Goal: Information Seeking & Learning: Learn about a topic

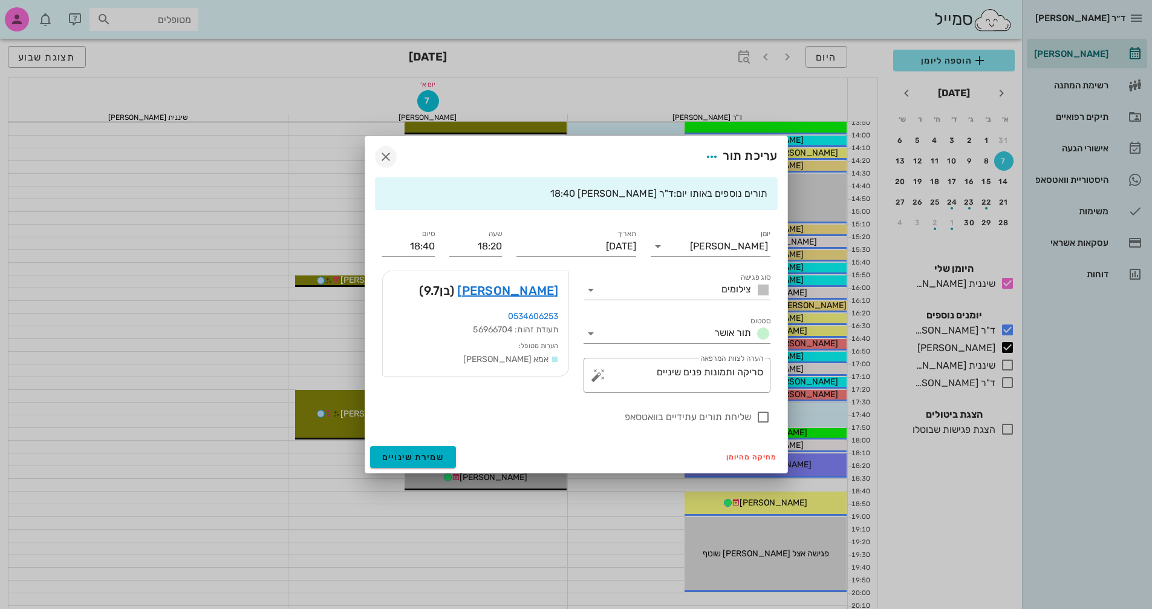
scroll to position [520, 0]
drag, startPoint x: 385, startPoint y: 155, endPoint x: 398, endPoint y: 156, distance: 12.7
click at [393, 155] on icon "button" at bounding box center [386, 156] width 15 height 15
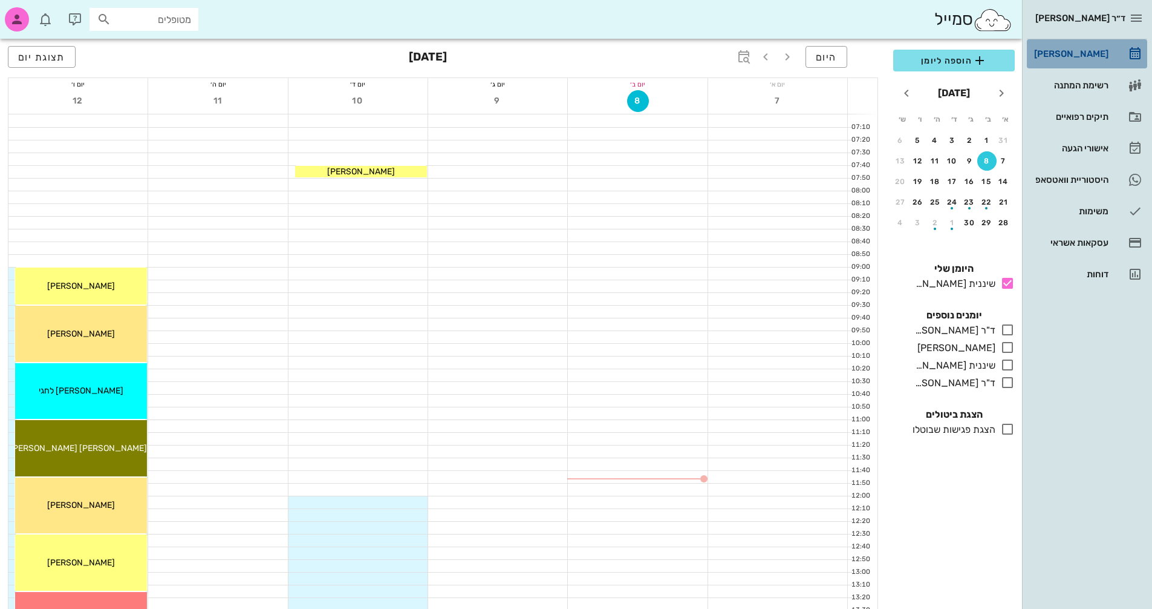
click at [1097, 62] on div "[PERSON_NAME]" at bounding box center [1070, 53] width 77 height 19
click at [1139, 22] on icon "button" at bounding box center [1136, 18] width 15 height 15
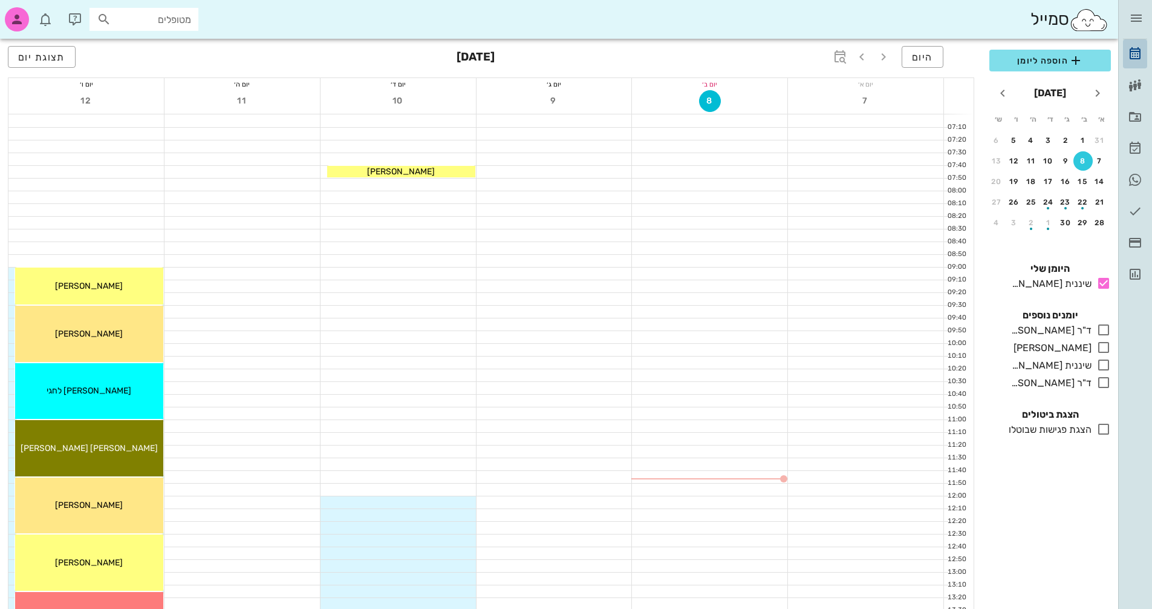
click at [1135, 54] on icon at bounding box center [1135, 54] width 15 height 15
click at [1074, 61] on icon "button" at bounding box center [1076, 60] width 15 height 15
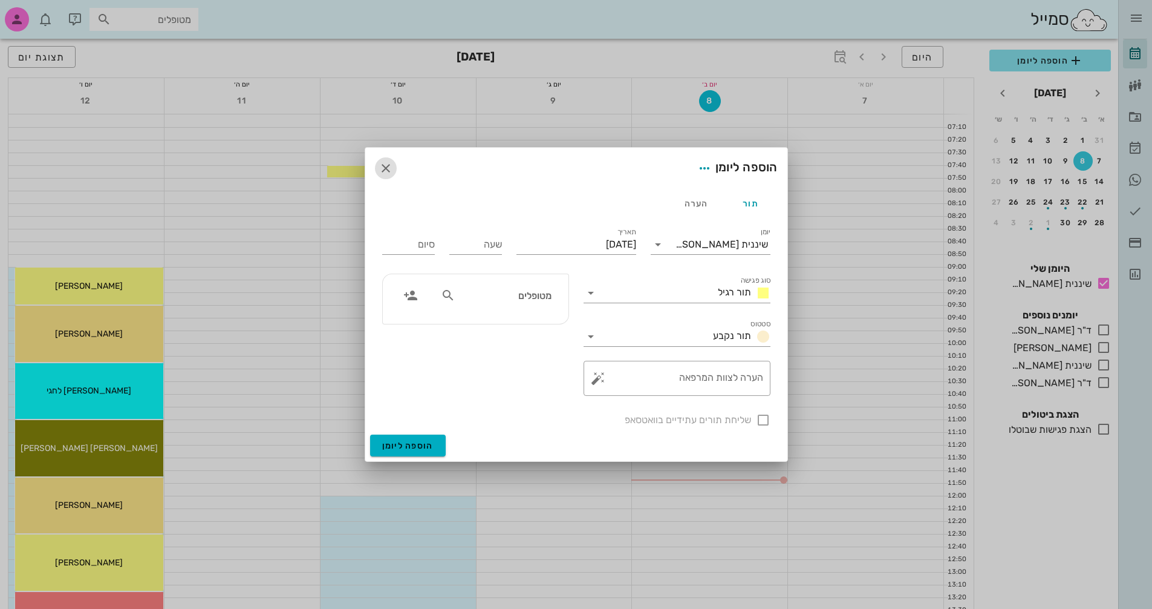
click at [382, 165] on icon "button" at bounding box center [386, 168] width 15 height 15
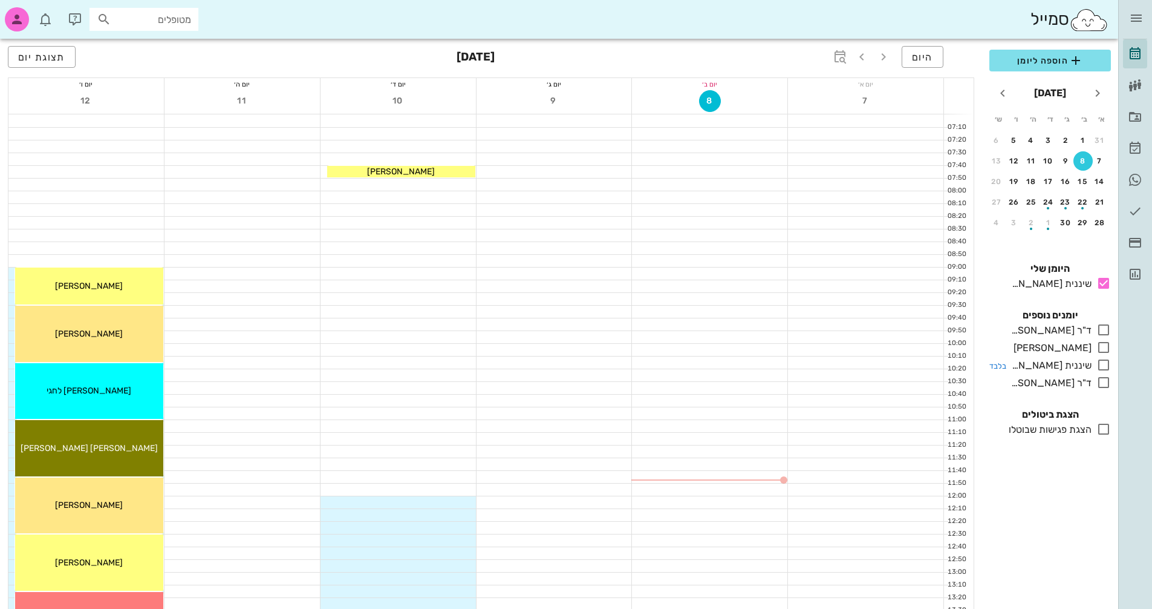
click at [1105, 367] on icon at bounding box center [1104, 365] width 15 height 15
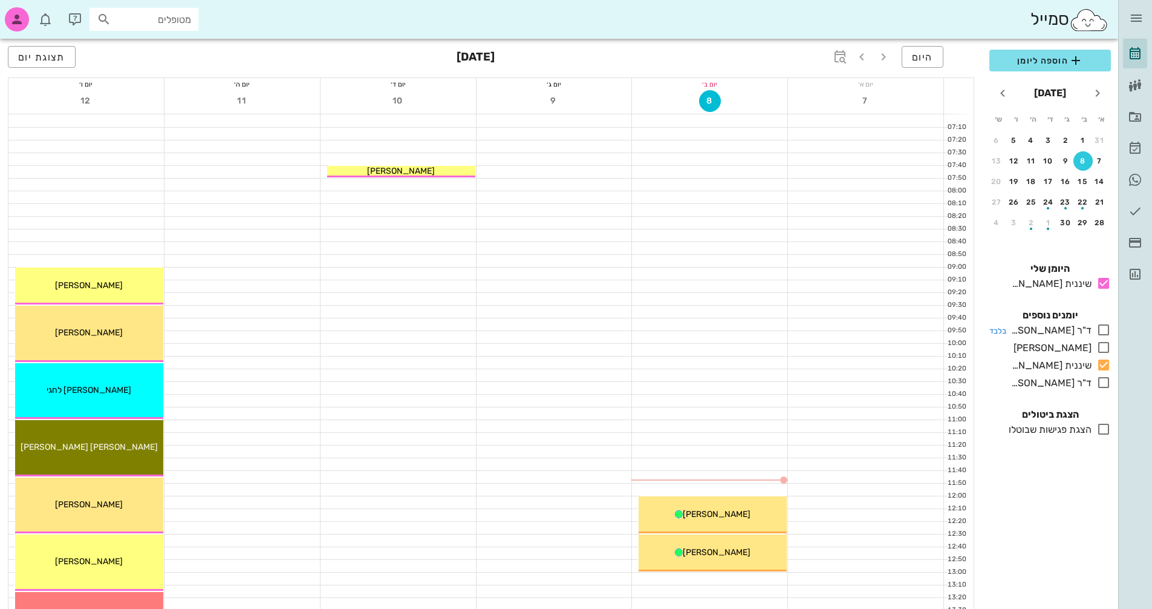
click at [1106, 330] on icon at bounding box center [1104, 329] width 15 height 15
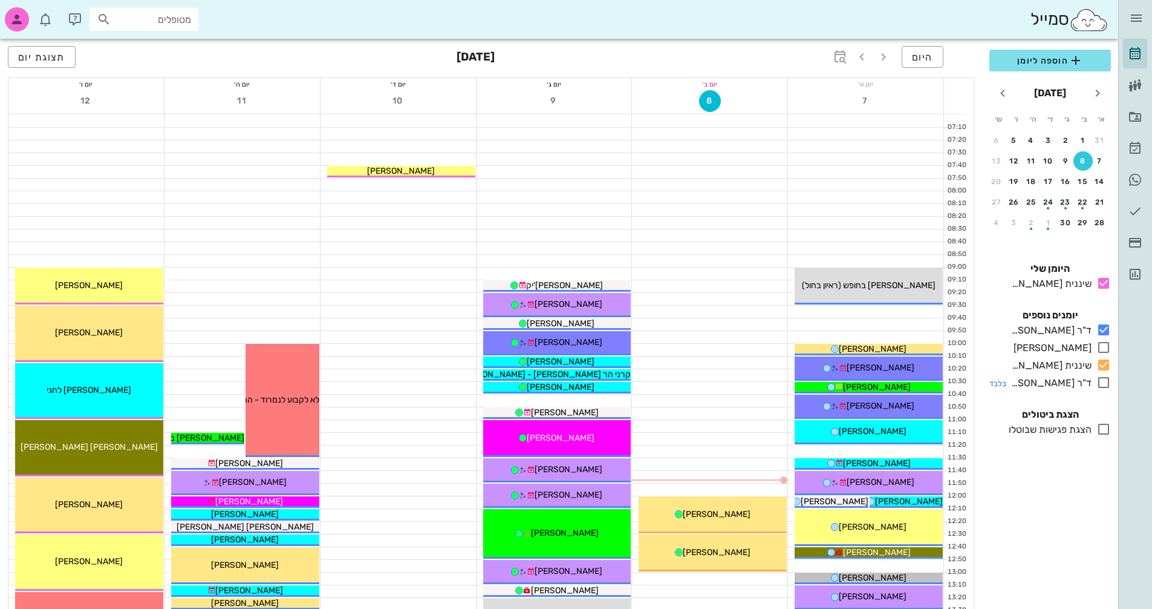
drag, startPoint x: 1106, startPoint y: 350, endPoint x: 1108, endPoint y: 378, distance: 28.5
click at [1106, 350] on icon at bounding box center [1104, 347] width 15 height 15
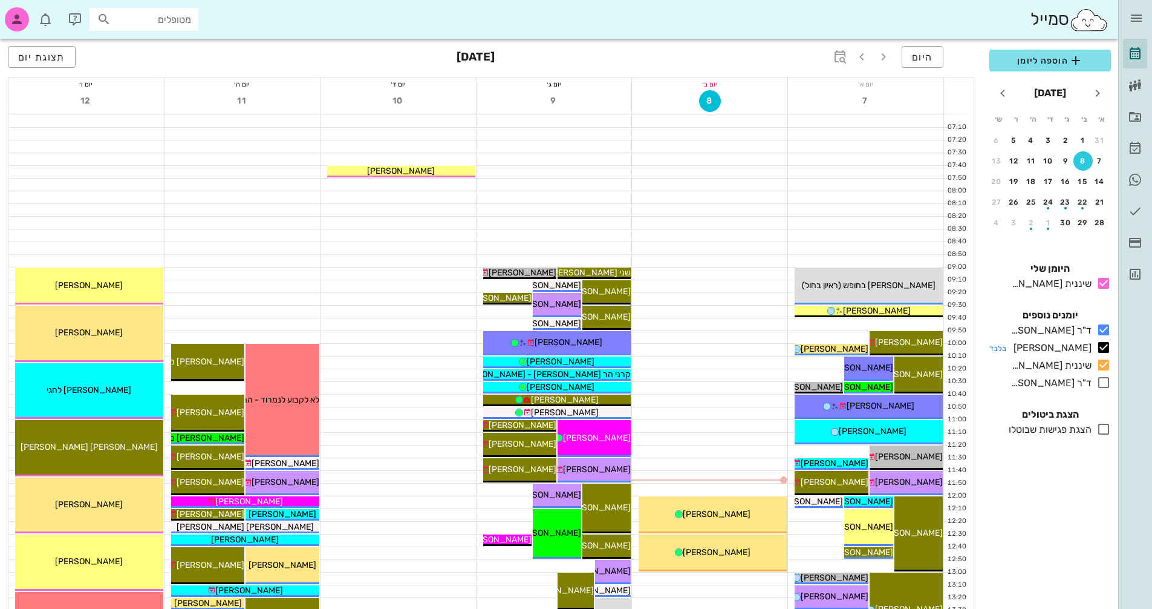
click at [1105, 351] on icon at bounding box center [1104, 347] width 15 height 15
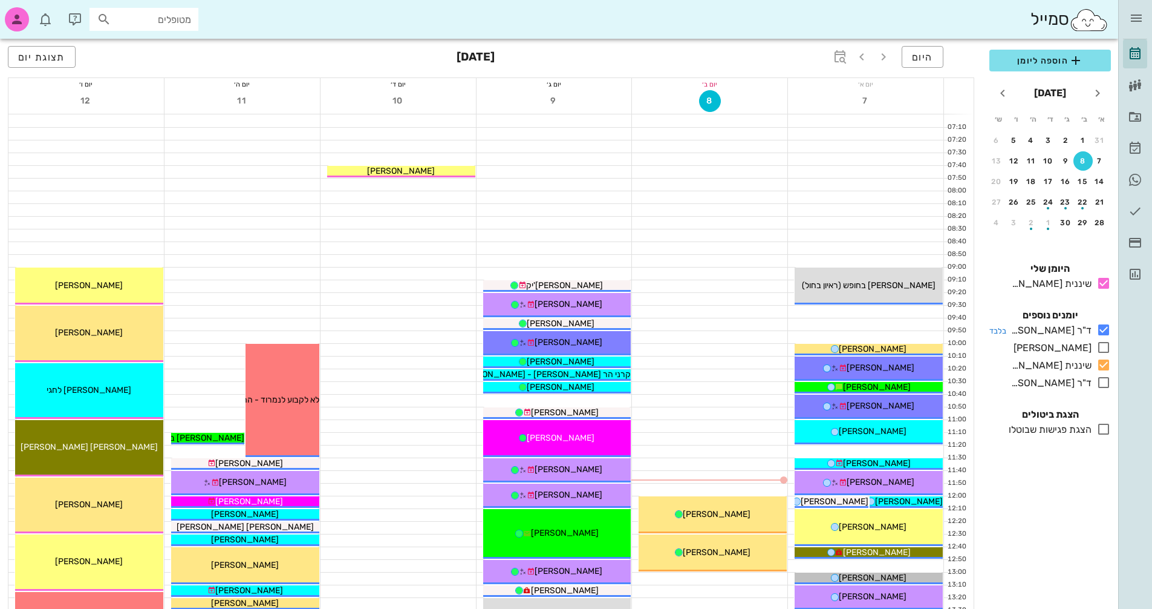
click at [1109, 332] on icon at bounding box center [1104, 329] width 15 height 15
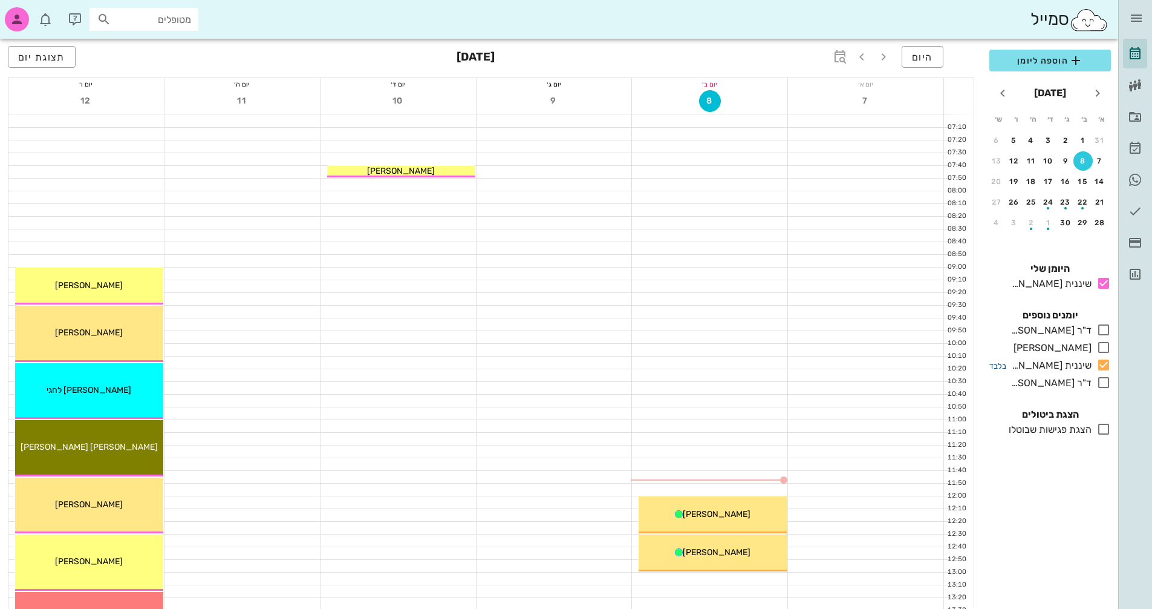
click at [1000, 367] on small "בלבד" at bounding box center [998, 365] width 17 height 9
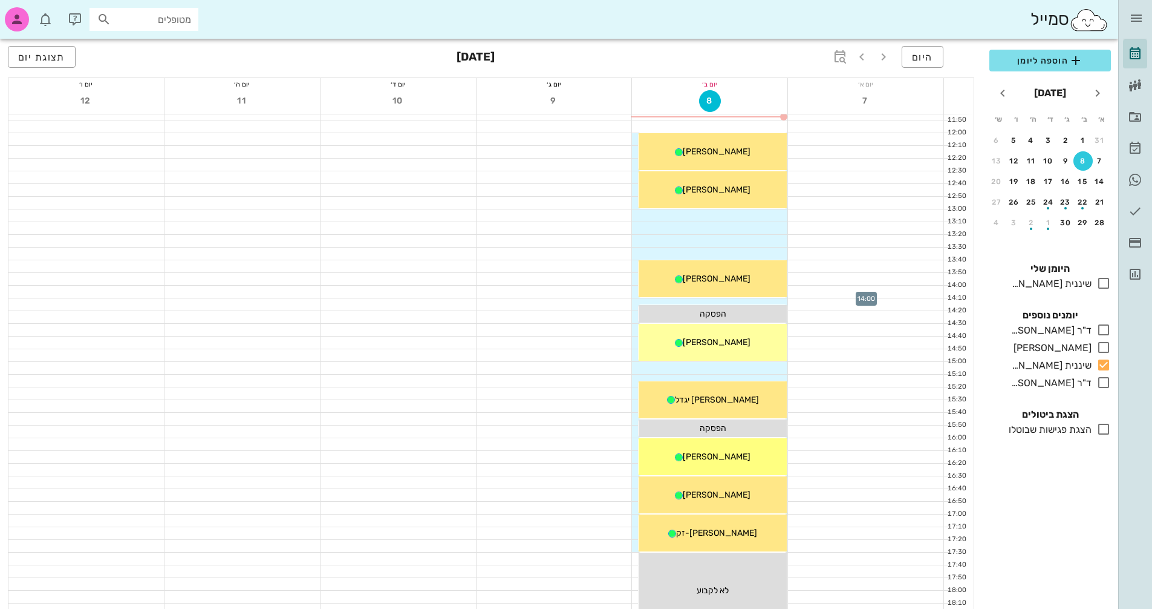
scroll to position [242, 0]
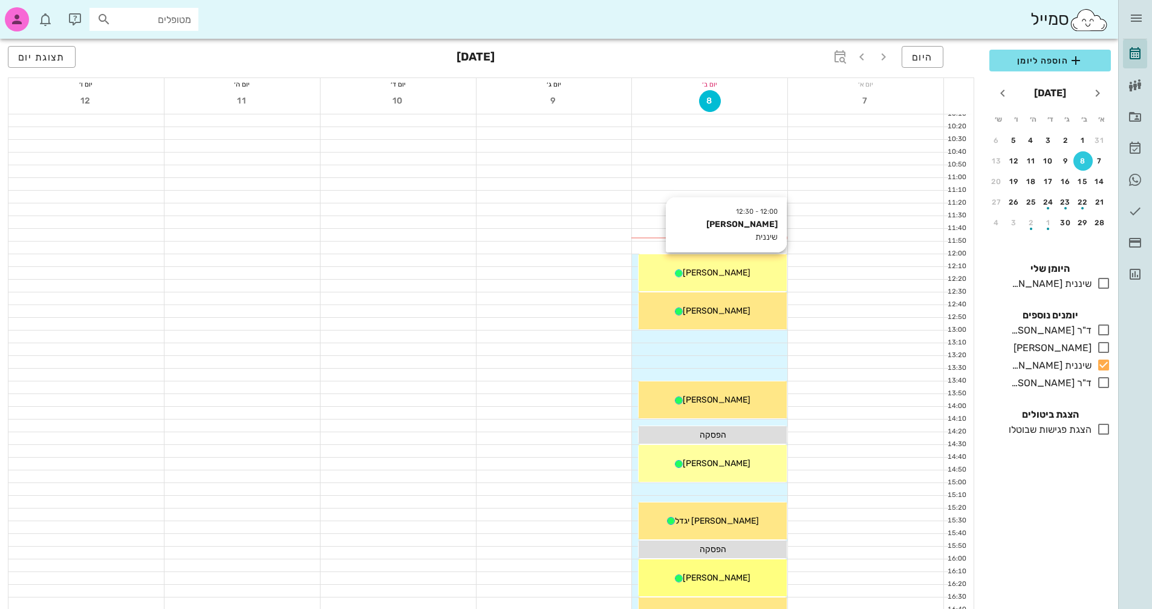
click at [740, 282] on div "12:00 - 12:30 [PERSON_NAME] שיננית [PERSON_NAME]" at bounding box center [713, 272] width 148 height 37
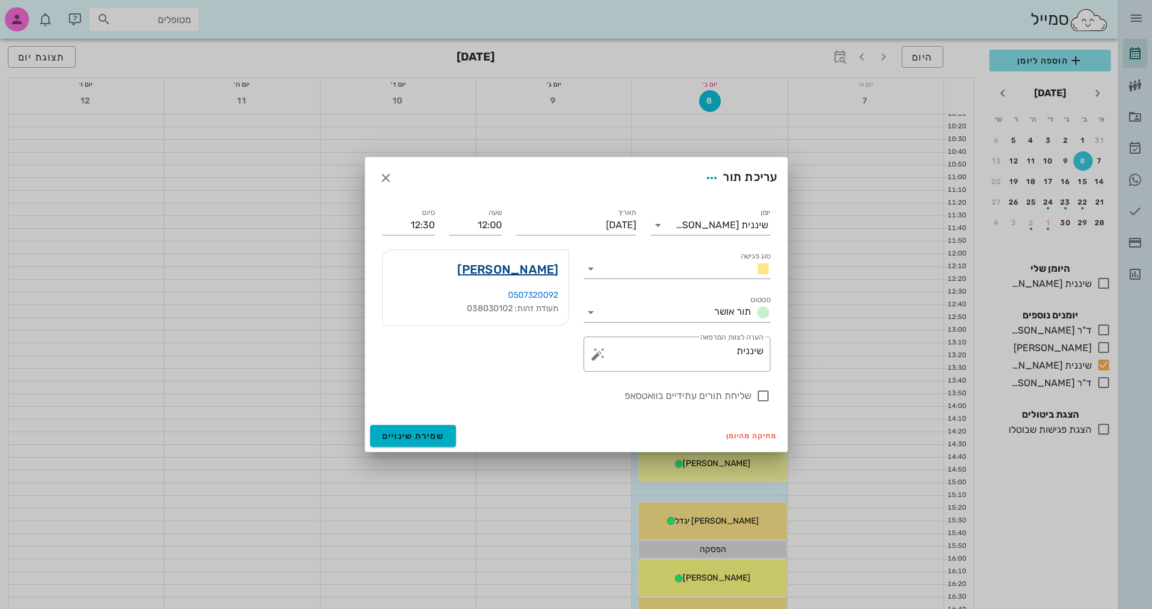
click at [552, 269] on link "[PERSON_NAME]" at bounding box center [507, 269] width 101 height 19
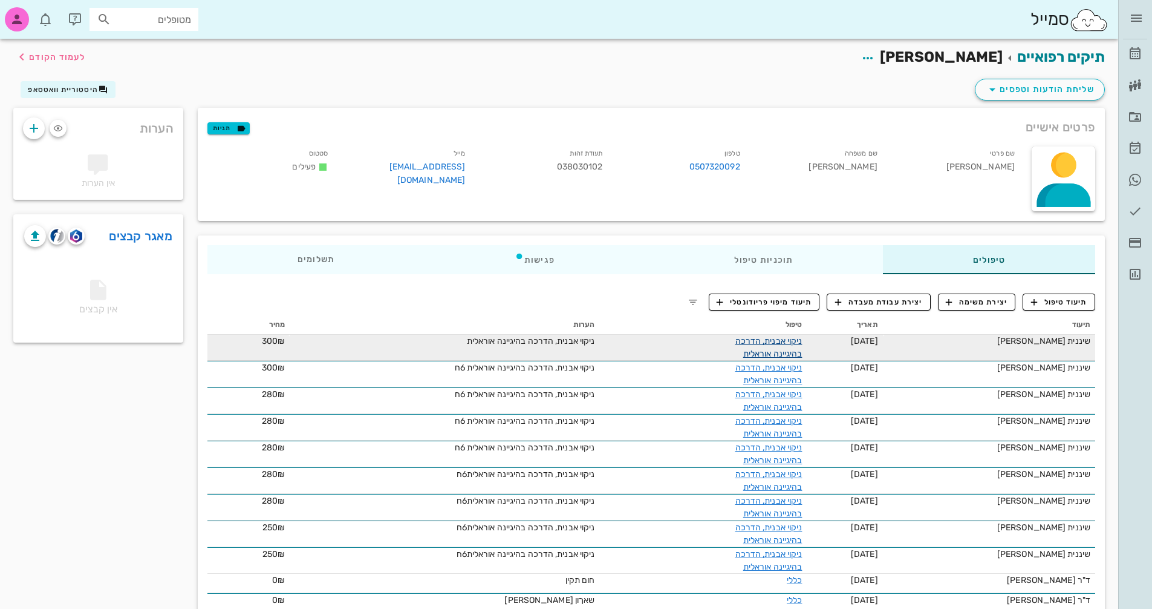
click at [790, 341] on link "ניקוי אבנית, הדרכה בהיגיינה אוראלית" at bounding box center [769, 347] width 67 height 23
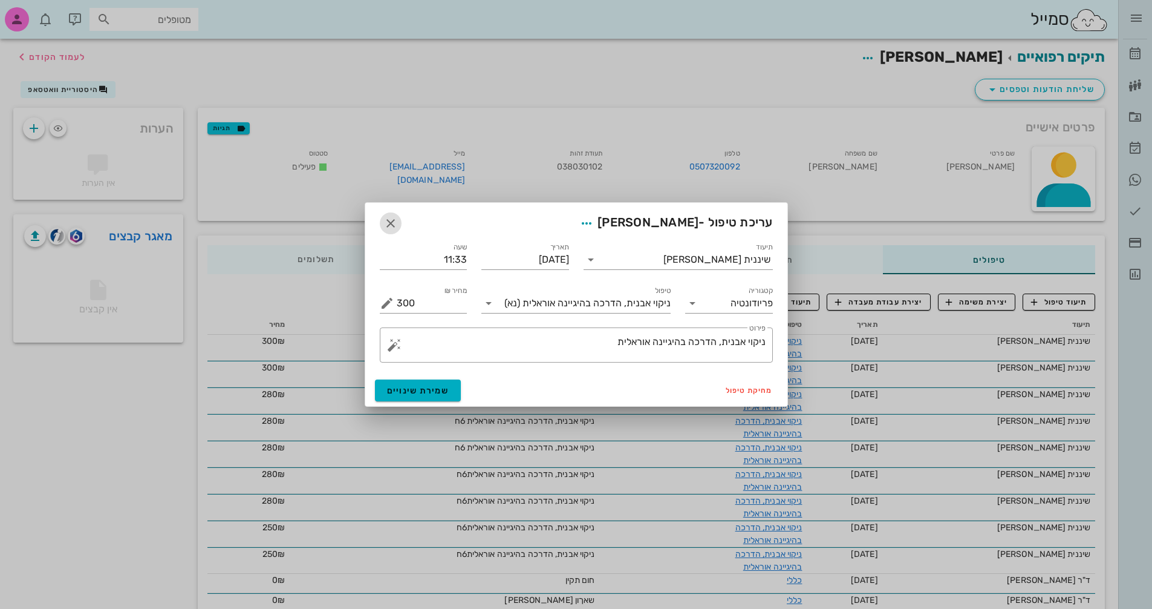
click at [394, 224] on icon "button" at bounding box center [391, 223] width 15 height 15
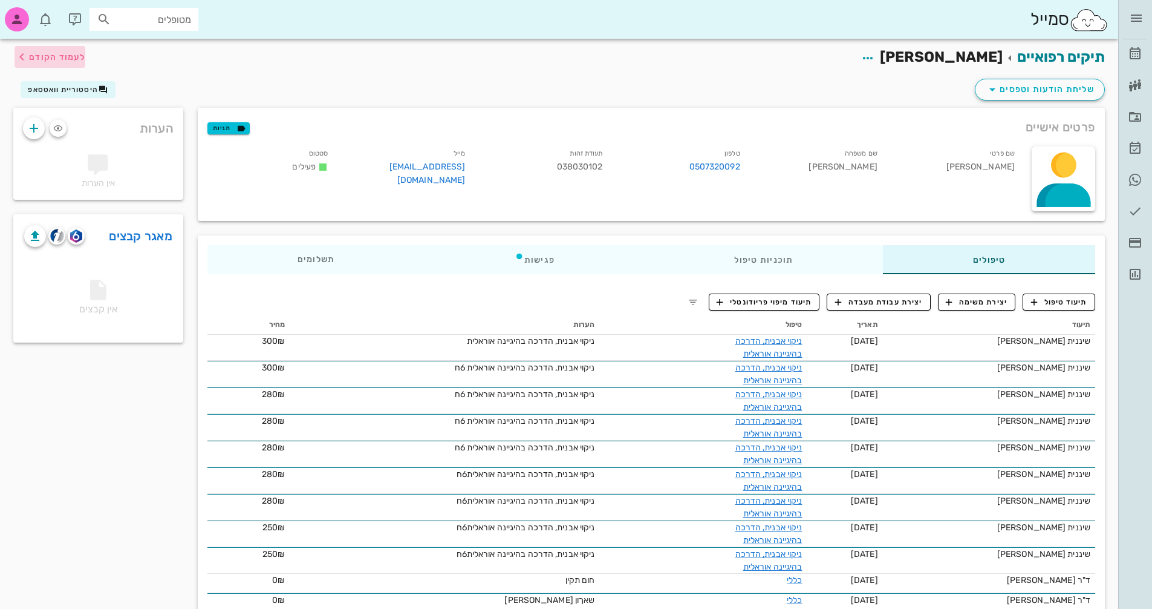
click at [50, 63] on span "לעמוד הקודם" at bounding box center [50, 57] width 71 height 15
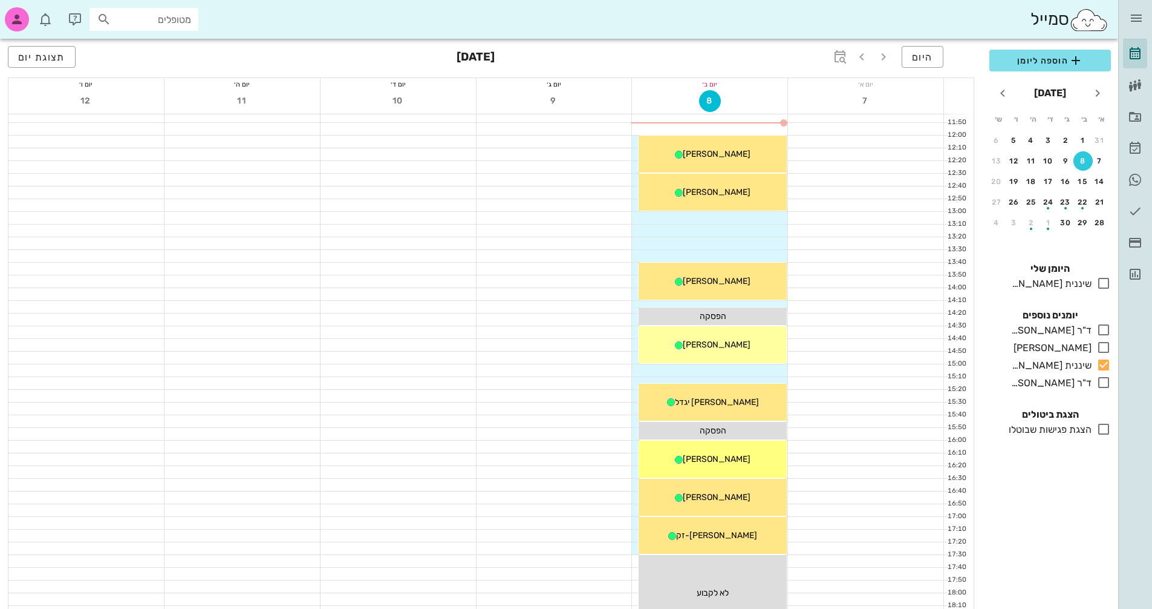
scroll to position [331, 0]
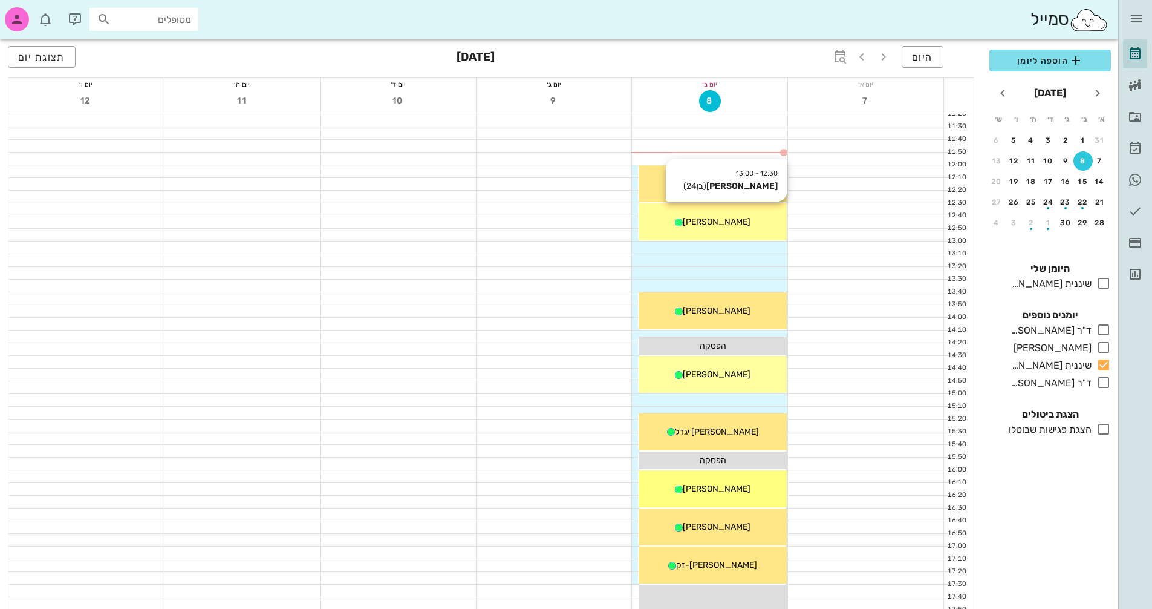
click at [736, 217] on div "[PERSON_NAME]" at bounding box center [713, 221] width 148 height 13
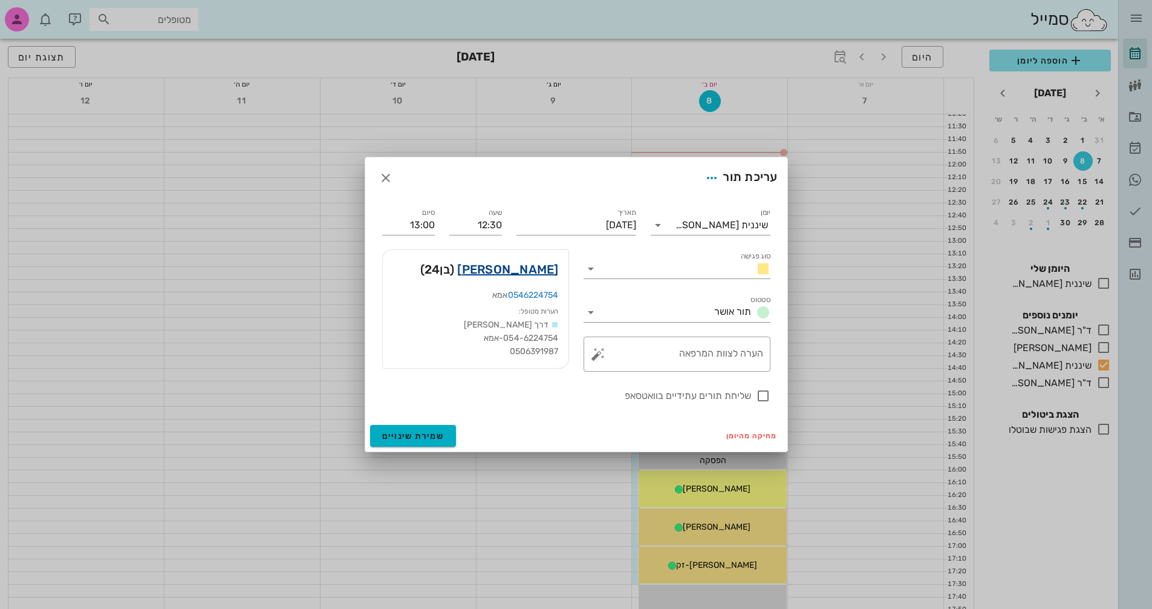
click at [547, 272] on link "[PERSON_NAME]" at bounding box center [507, 269] width 101 height 19
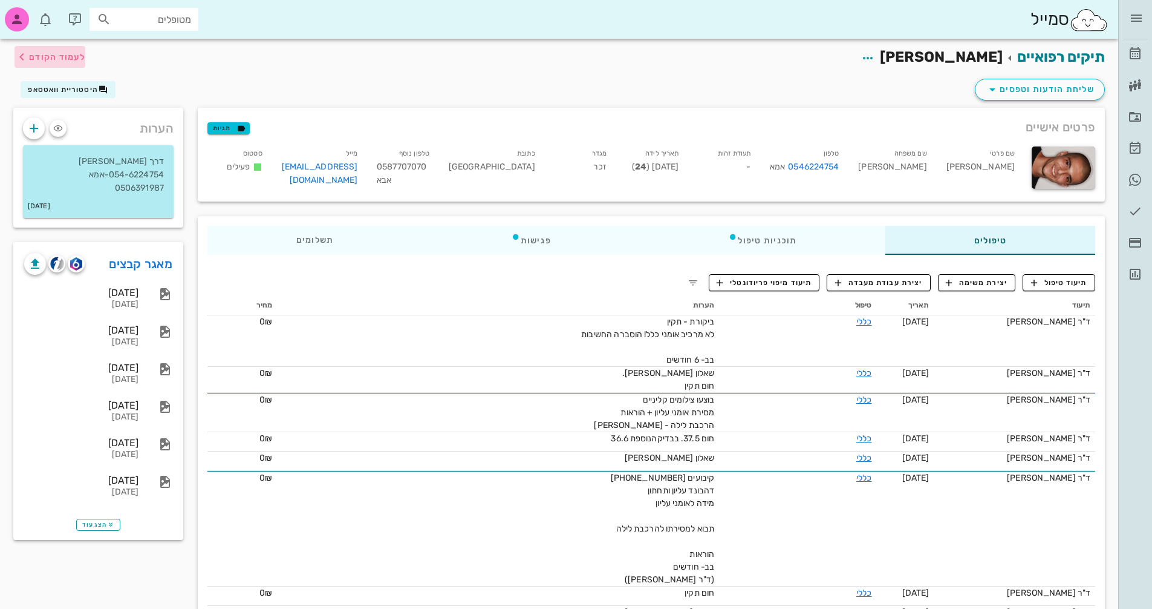
click at [58, 57] on span "לעמוד הקודם" at bounding box center [57, 57] width 56 height 10
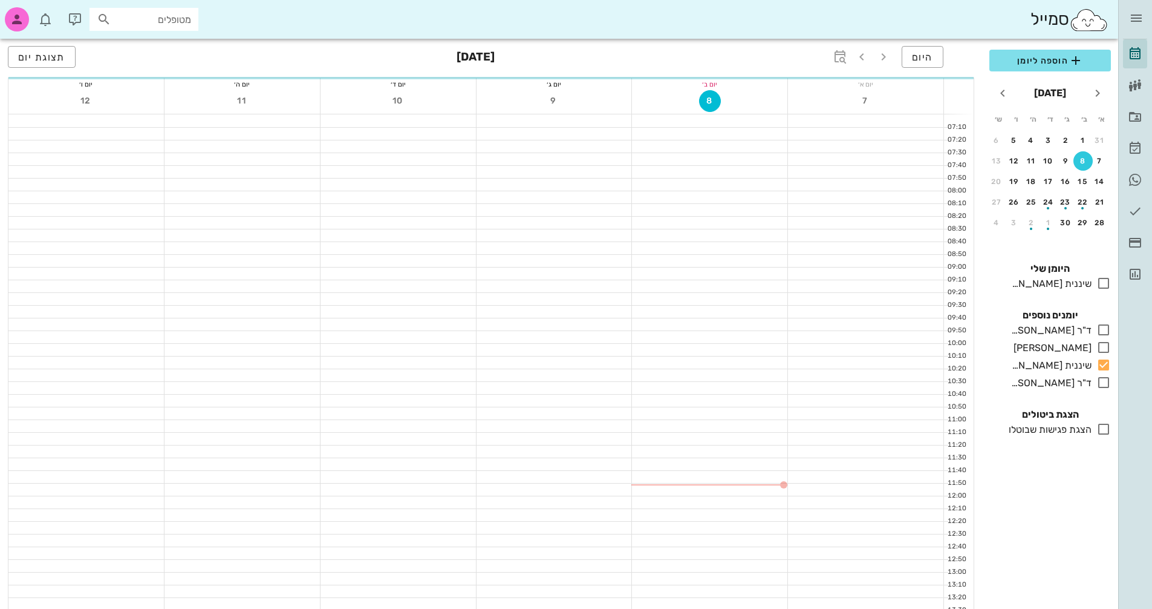
scroll to position [331, 0]
